Goal: Check status: Check status

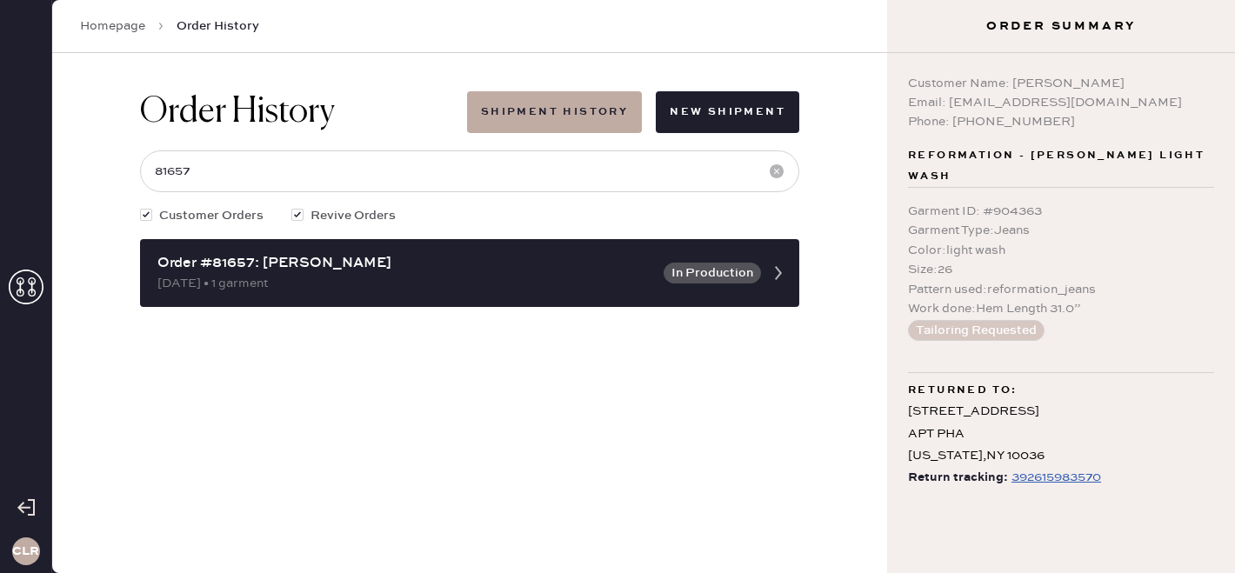
click at [27, 271] on icon at bounding box center [26, 287] width 35 height 35
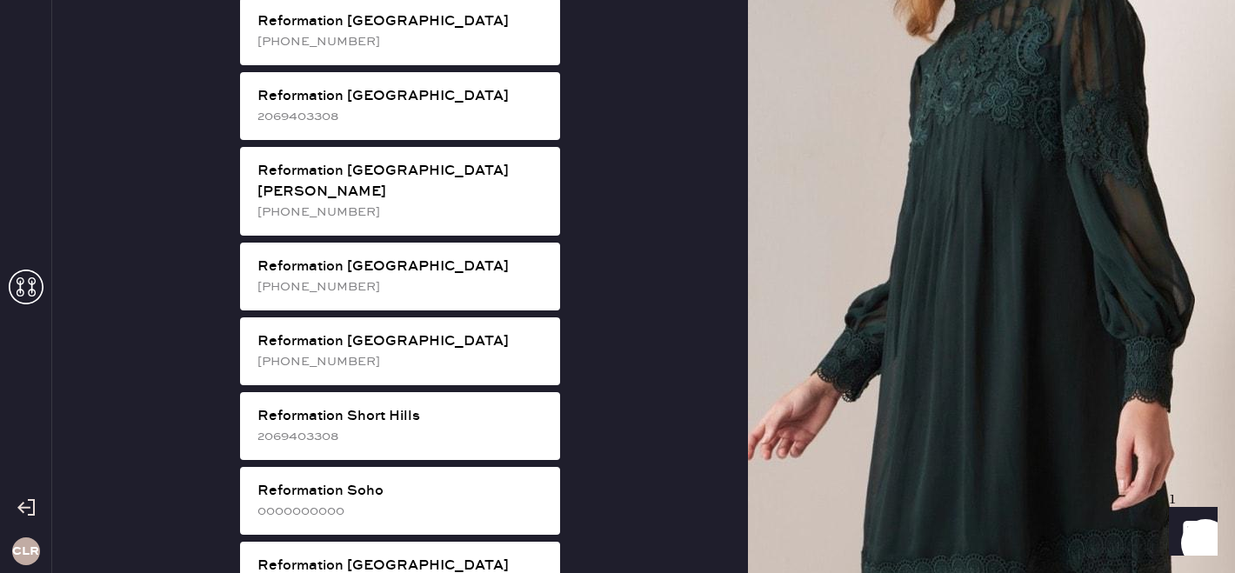
scroll to position [2777, 0]
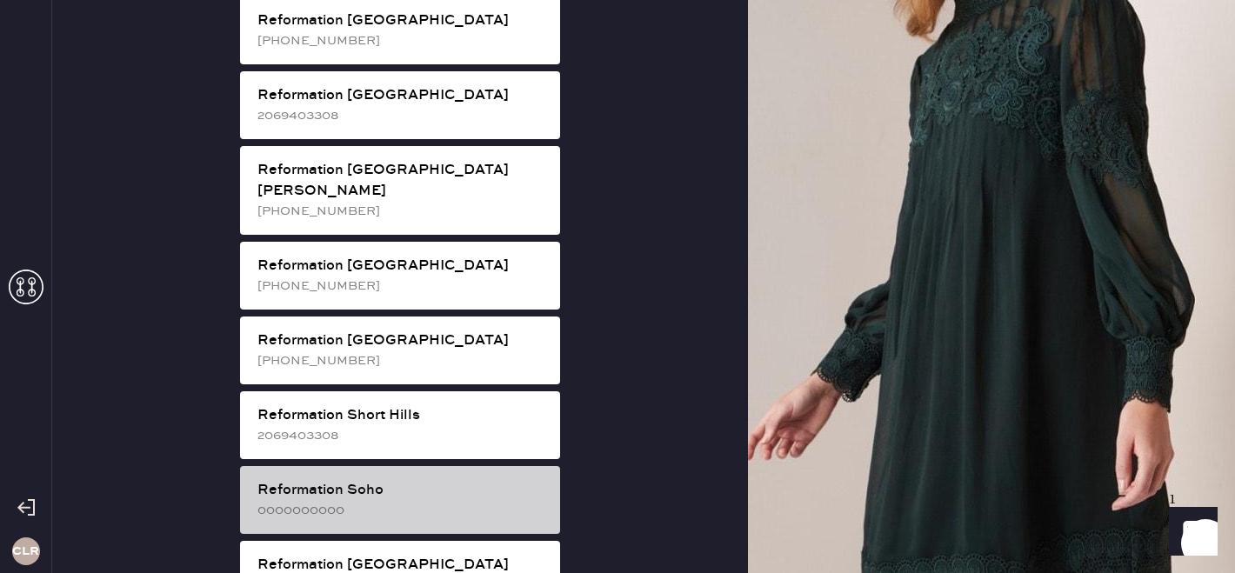
click at [350, 501] on div "0000000000" at bounding box center [401, 510] width 289 height 19
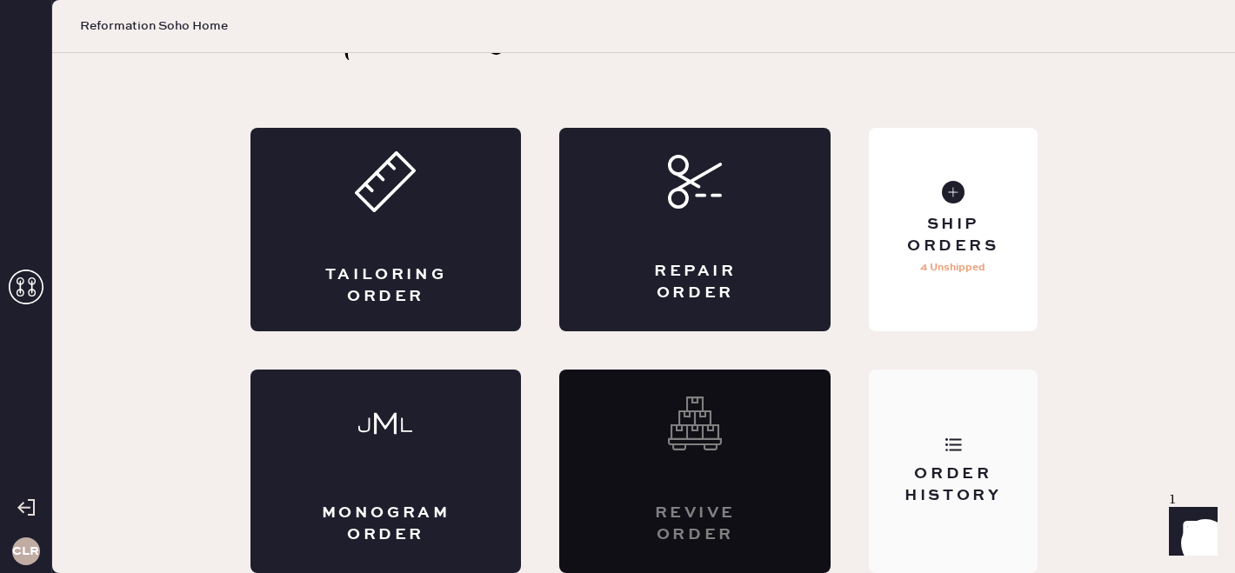
click at [909, 475] on div "Order History" at bounding box center [953, 485] width 140 height 43
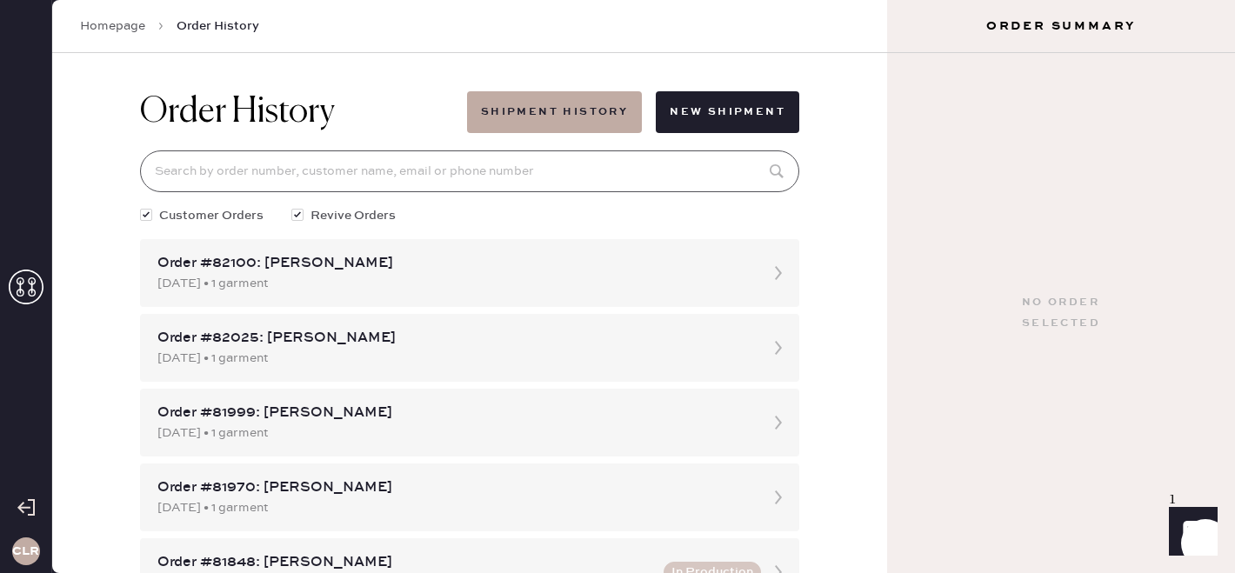
click at [420, 169] on input at bounding box center [469, 171] width 659 height 42
paste input "81999"
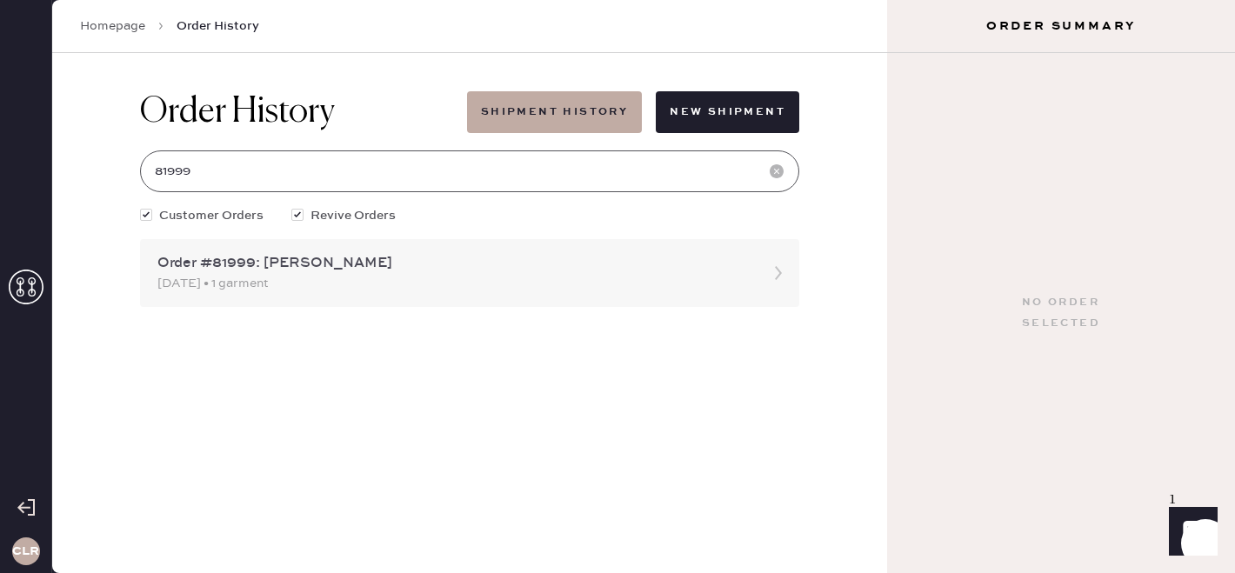
type input "81999"
click at [411, 262] on div "Order #81999: [PERSON_NAME]" at bounding box center [453, 263] width 593 height 21
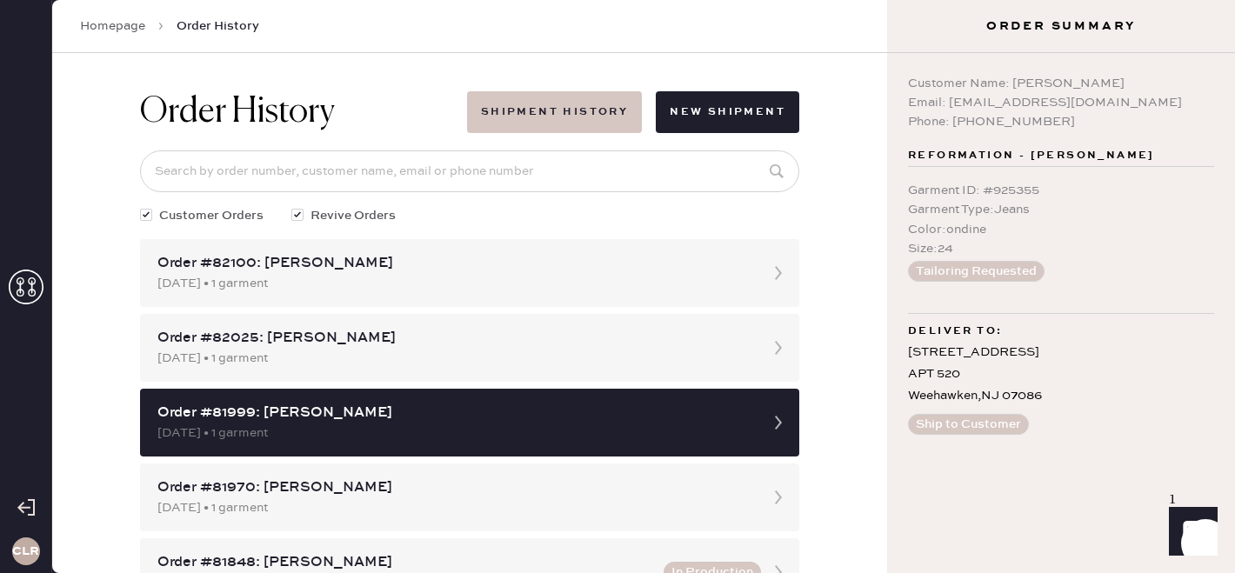
click at [546, 112] on button "Shipment History" at bounding box center [554, 112] width 175 height 42
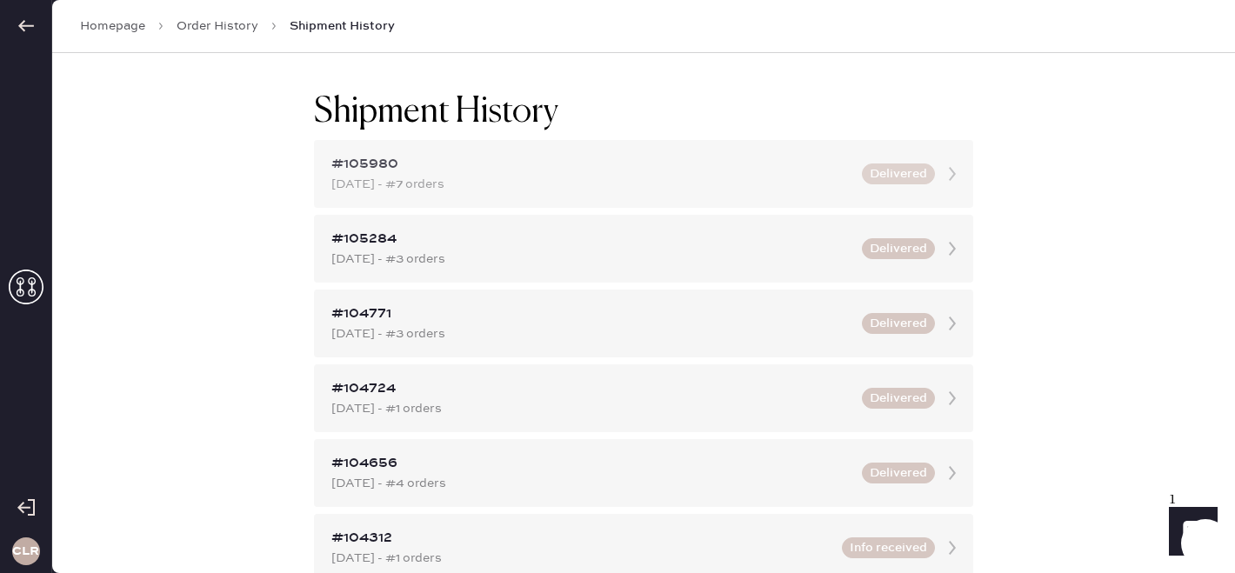
click at [532, 172] on div "#105980" at bounding box center [591, 164] width 520 height 21
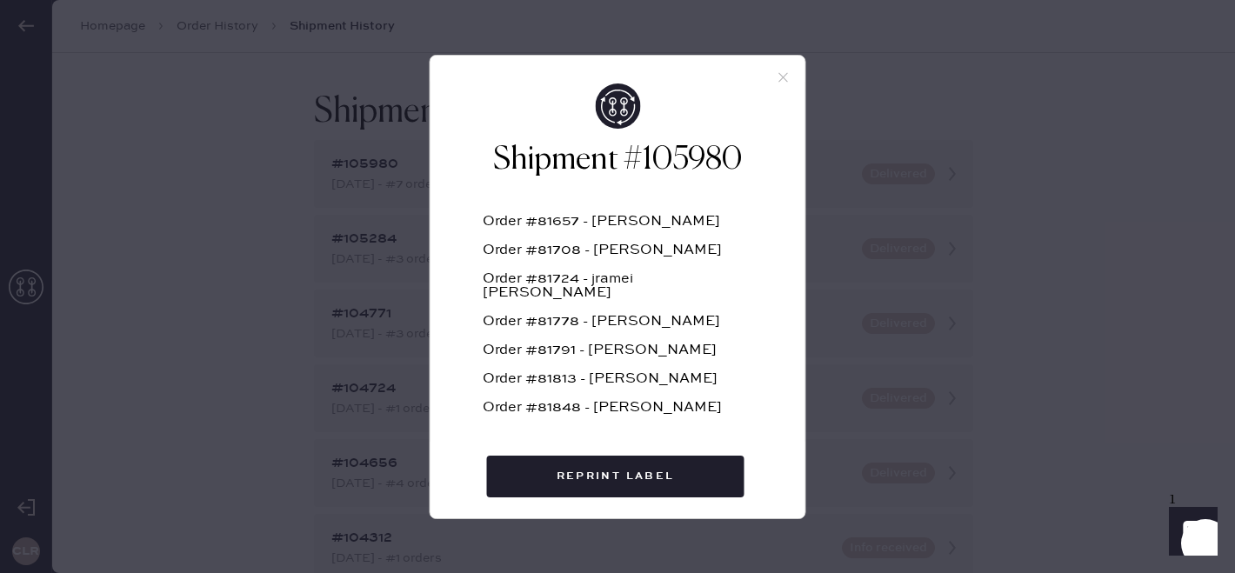
scroll to position [1, 0]
click at [779, 80] on use at bounding box center [784, 77] width 10 height 10
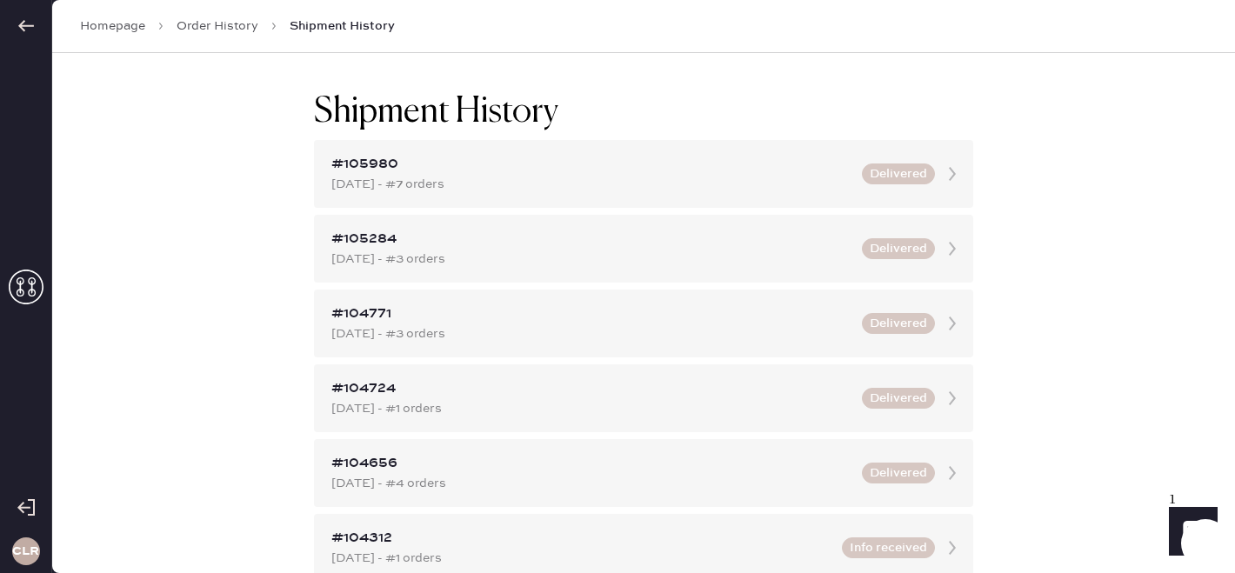
click at [240, 29] on link "Order History" at bounding box center [218, 25] width 82 height 17
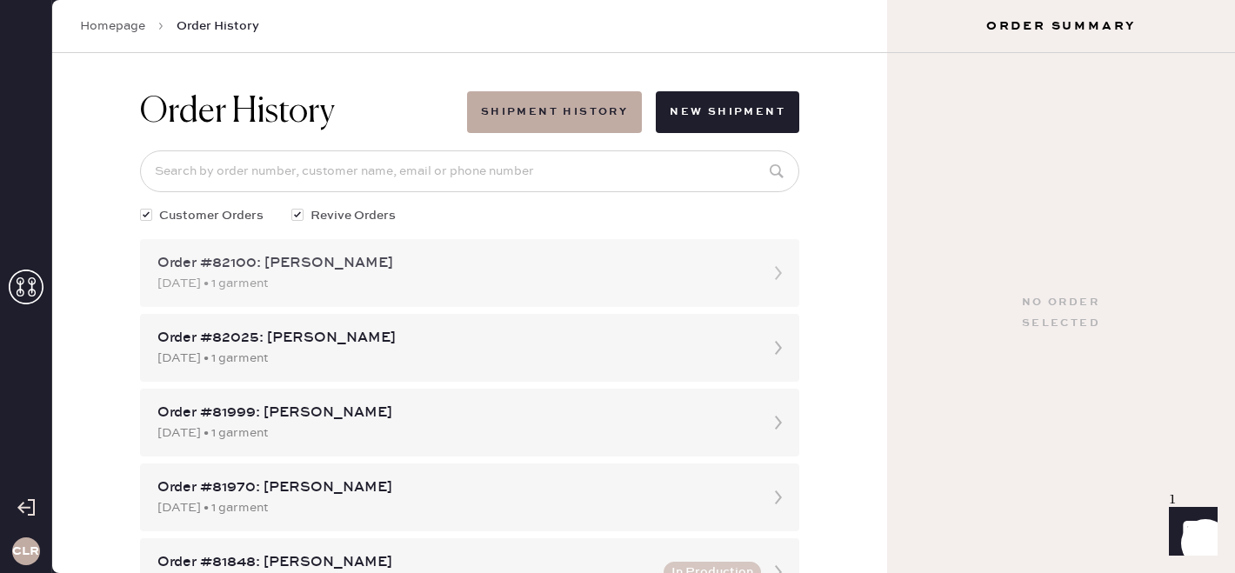
scroll to position [88, 0]
